Goal: Navigation & Orientation: Go to known website

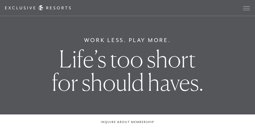
click at [223, 10] on div "Schedule a Meeting Get Started Visit home page Member Login Schedule a Meeting …" at bounding box center [127, 7] width 245 height 5
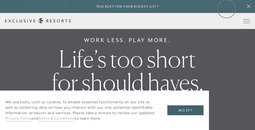
click at [227, 9] on div "Too busy for your bucket list?" at bounding box center [127, 6] width 255 height 13
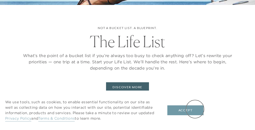
click at [195, 109] on button "Accept" at bounding box center [185, 110] width 36 height 10
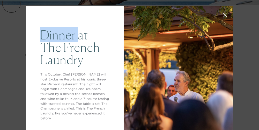
click at [11, 3] on div "Dinner at The French Laundry This October, Chef Thomas Keller will host Exclusi…" at bounding box center [129, 65] width 259 height 130
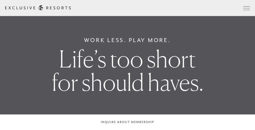
click at [0, 0] on link "Member Login" at bounding box center [0, 0] width 0 height 0
